Goal: Navigation & Orientation: Find specific page/section

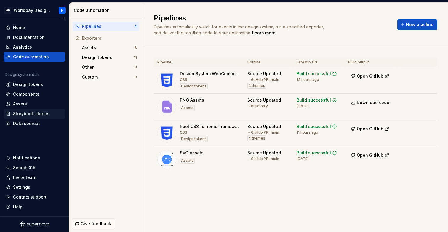
click at [40, 113] on div "Storybook stories" at bounding box center [31, 114] width 36 height 6
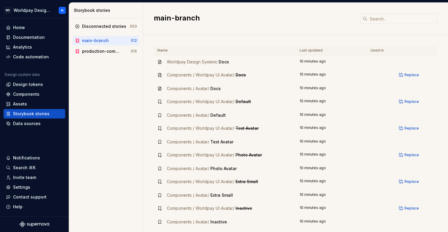
click at [101, 40] on div "main-branch" at bounding box center [95, 41] width 27 height 6
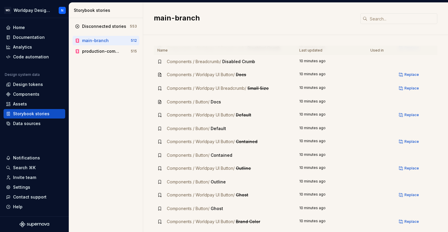
scroll to position [481, 0]
